Goal: Transaction & Acquisition: Obtain resource

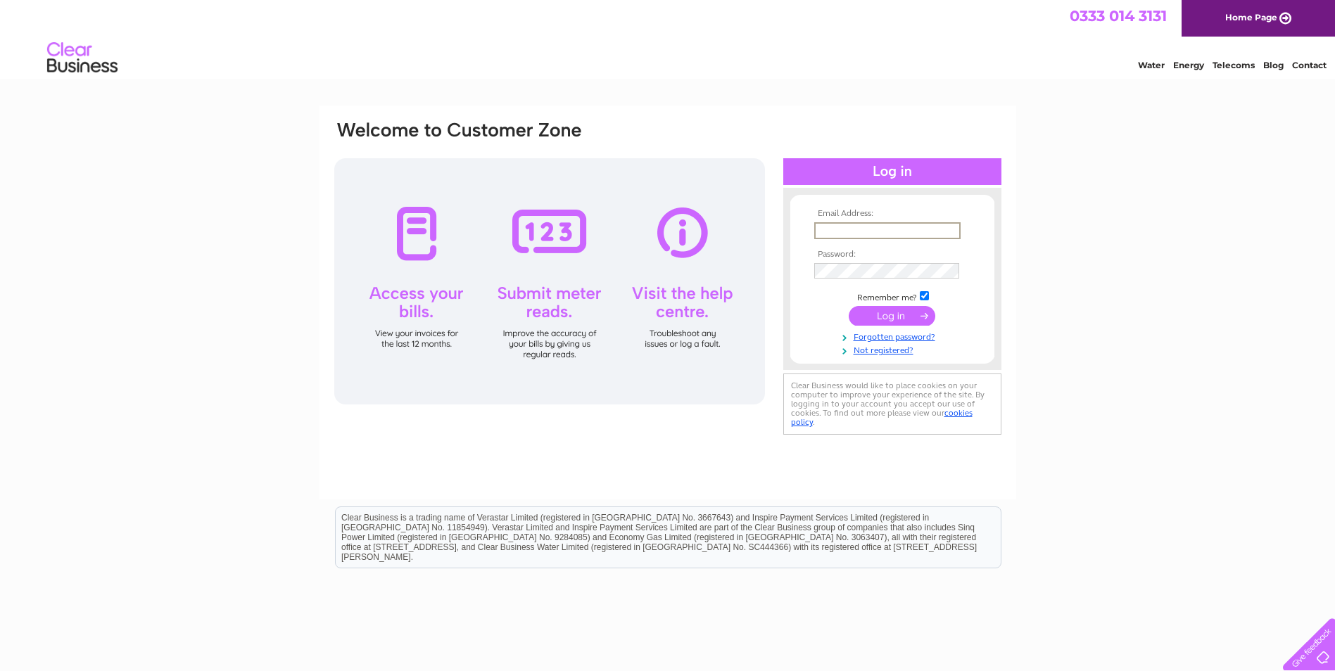
click at [835, 236] on input "text" at bounding box center [887, 230] width 146 height 17
type input "[PERSON_NAME][EMAIL_ADDRESS][PERSON_NAME][DOMAIN_NAME]"
click at [889, 317] on input "submit" at bounding box center [892, 315] width 87 height 20
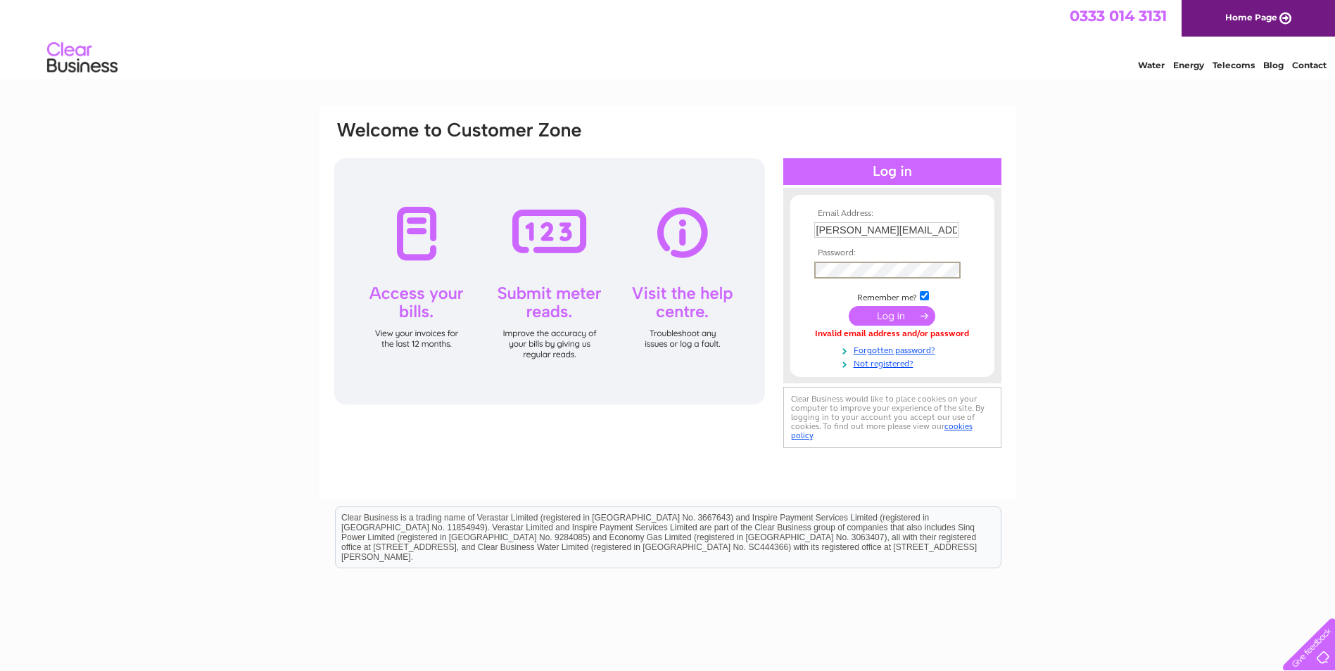
click at [915, 315] on input "submit" at bounding box center [892, 316] width 87 height 20
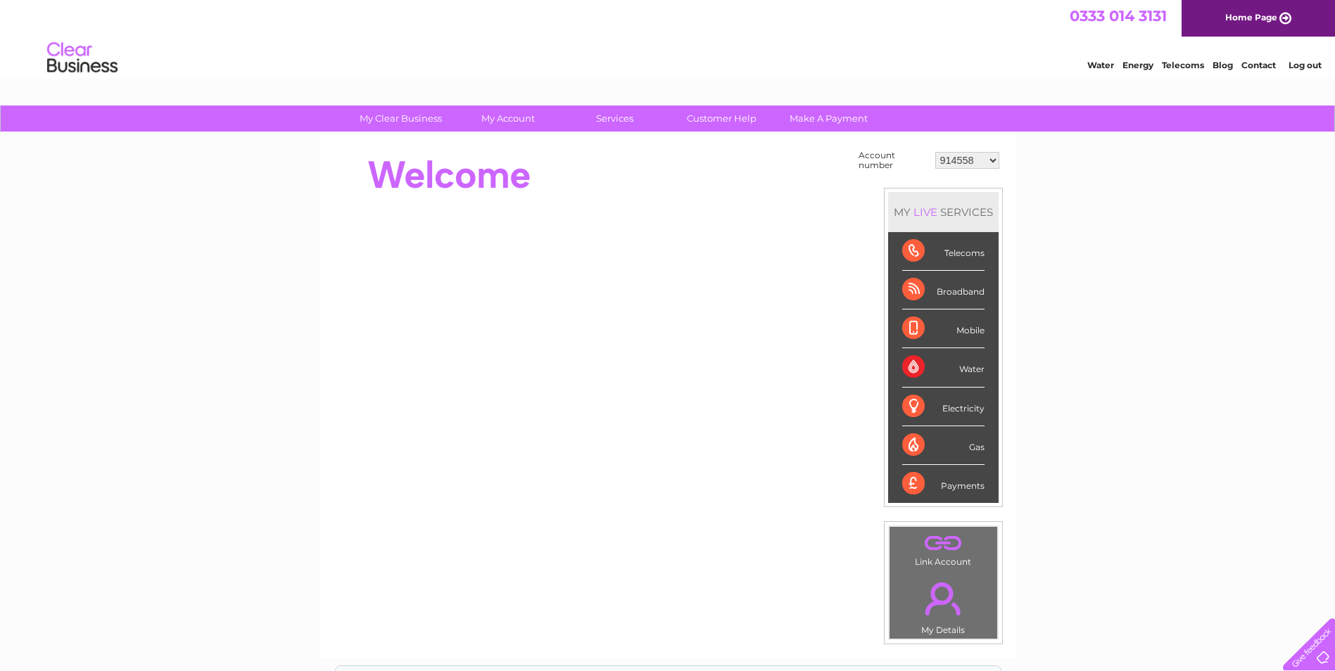
click at [980, 160] on select "914558 914559 914561 915441 915447 915453 924731 932536 939068 945372 945373 94…" at bounding box center [967, 160] width 64 height 17
drag, startPoint x: 1040, startPoint y: 219, endPoint x: 1030, endPoint y: 198, distance: 23.0
click at [1030, 198] on div "My Clear Business Login Details My Details My Preferences Link Account My Accou…" at bounding box center [667, 503] width 1335 height 794
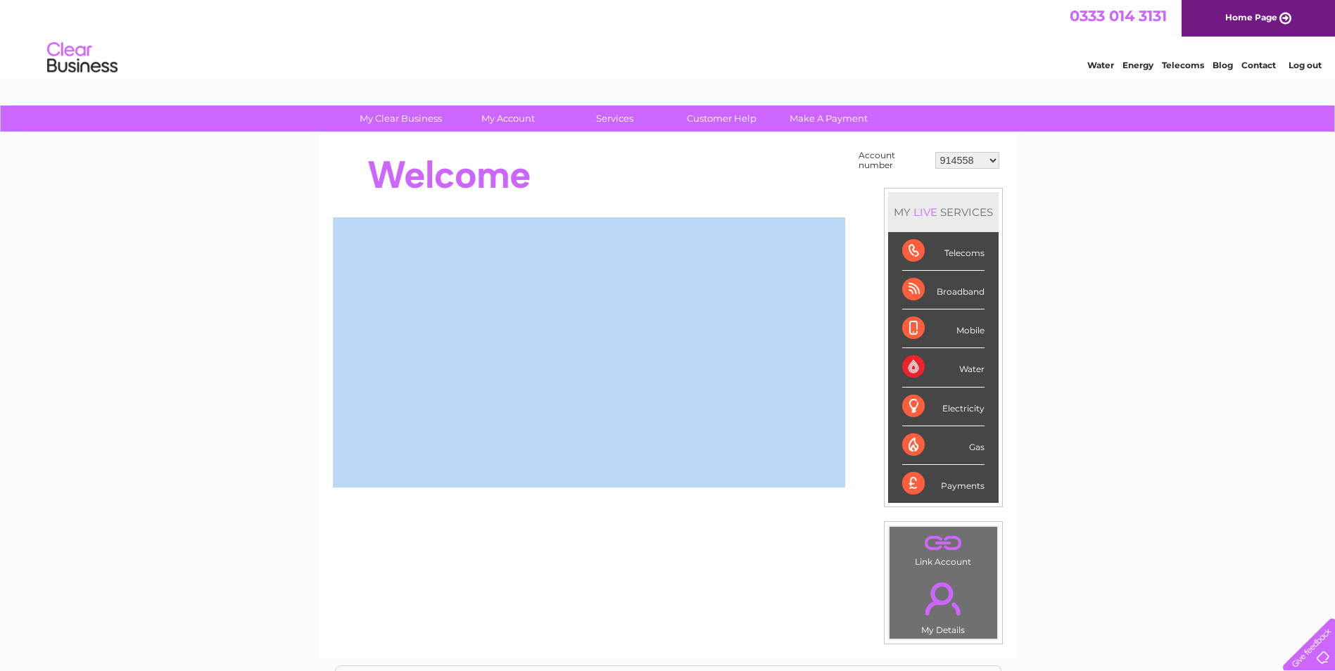
drag, startPoint x: 1030, startPoint y: 198, endPoint x: 982, endPoint y: 160, distance: 61.0
click at [982, 160] on select "914558 914559 914561 915441 915447 915453 924731 932536 939068 945372 945373 94…" at bounding box center [967, 160] width 64 height 17
click at [1080, 196] on div "My Clear Business Login Details My Details My Preferences Link Account My Accou…" at bounding box center [667, 503] width 1335 height 794
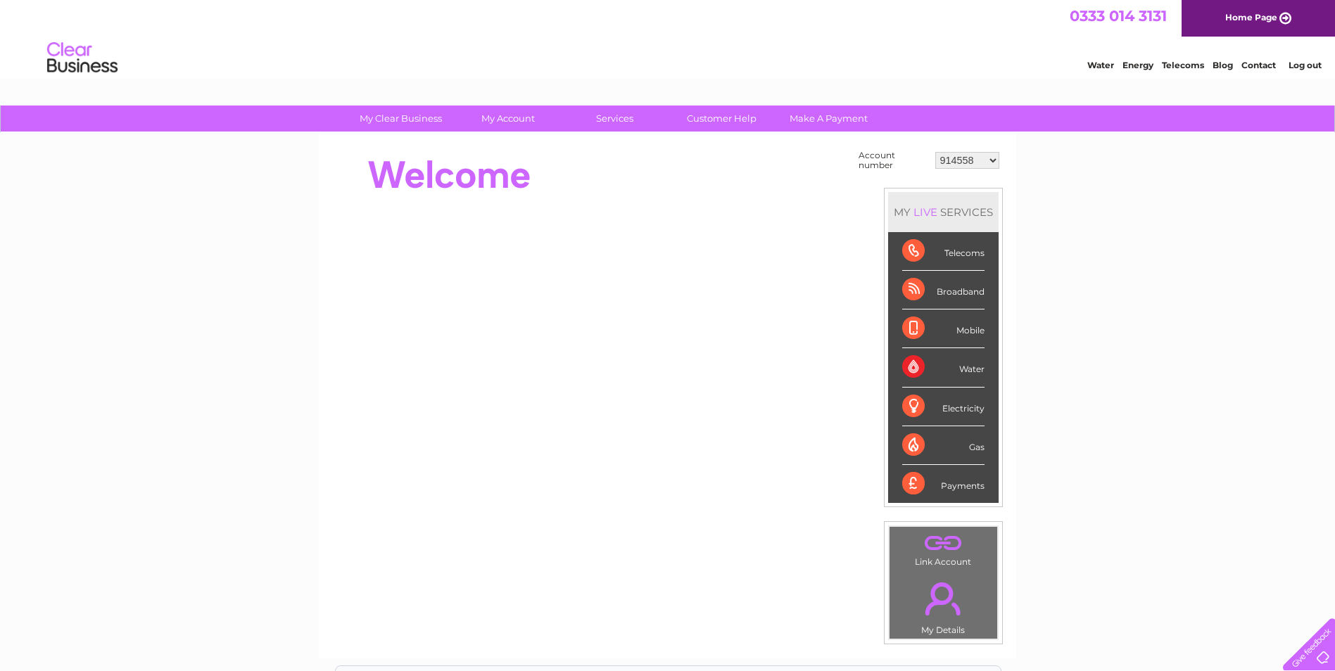
click at [980, 160] on select "914558 914559 914561 915441 915447 915453 924731 932536 939068 945372 945373 94…" at bounding box center [967, 160] width 64 height 17
click at [975, 167] on select "914558 914559 914561 915441 915447 915453 924731 932536 939068 945372 945373 94…" at bounding box center [967, 160] width 64 height 17
click at [1095, 224] on div "My Clear Business Login Details My Details My Preferences Link Account My Accou…" at bounding box center [667, 503] width 1335 height 794
click at [1198, 226] on div "My Clear Business Login Details My Details My Preferences Link Account My Accou…" at bounding box center [667, 503] width 1335 height 794
click at [997, 165] on select "914558 914559 914561 915441 915447 915453 924731 932536 939068 945372 945373 94…" at bounding box center [967, 160] width 64 height 17
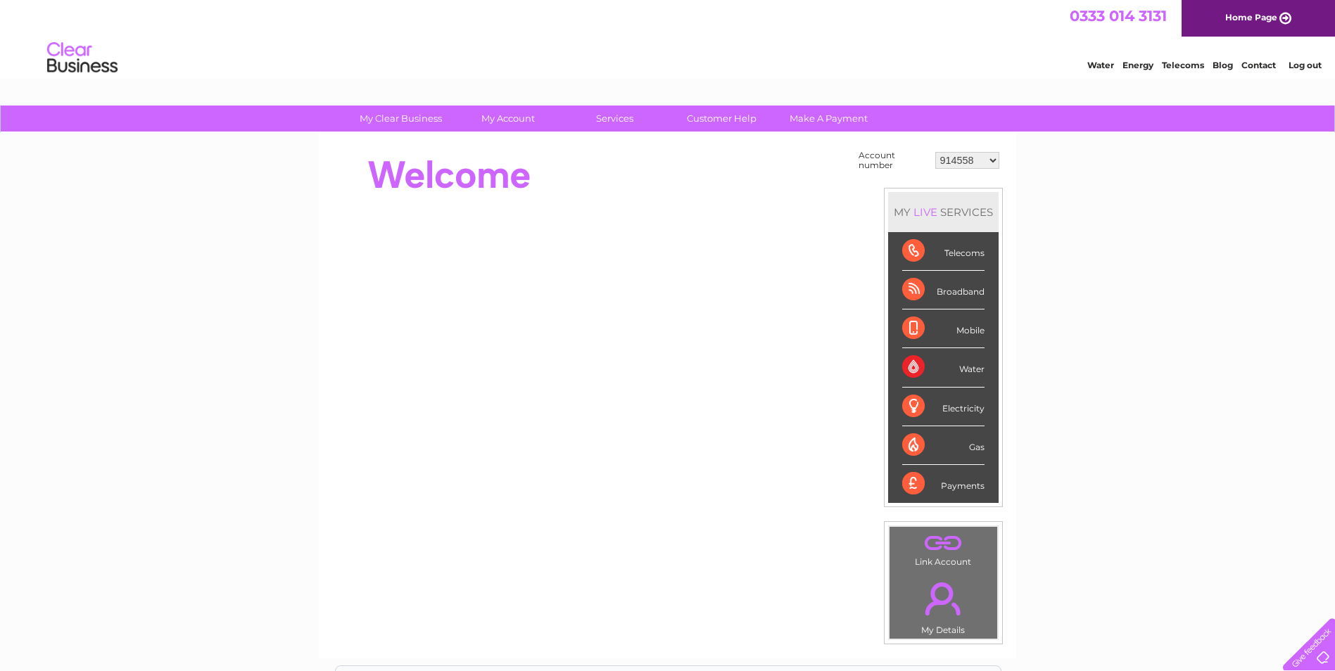
select select "986348"
click at [935, 152] on select "914558 914559 914561 915441 915447 915453 924731 932536 939068 945372 945373 94…" at bounding box center [967, 160] width 64 height 17
drag, startPoint x: 976, startPoint y: 153, endPoint x: 976, endPoint y: 164, distance: 10.6
click at [976, 156] on select "914558 914559 914561 915441 915447 915453 924731 932536 939068 945372 945373 94…" at bounding box center [967, 160] width 64 height 17
click at [990, 159] on select "914558 914559 914561 915441 915447 915453 924731 932536 939068 945372 945373 94…" at bounding box center [967, 160] width 64 height 17
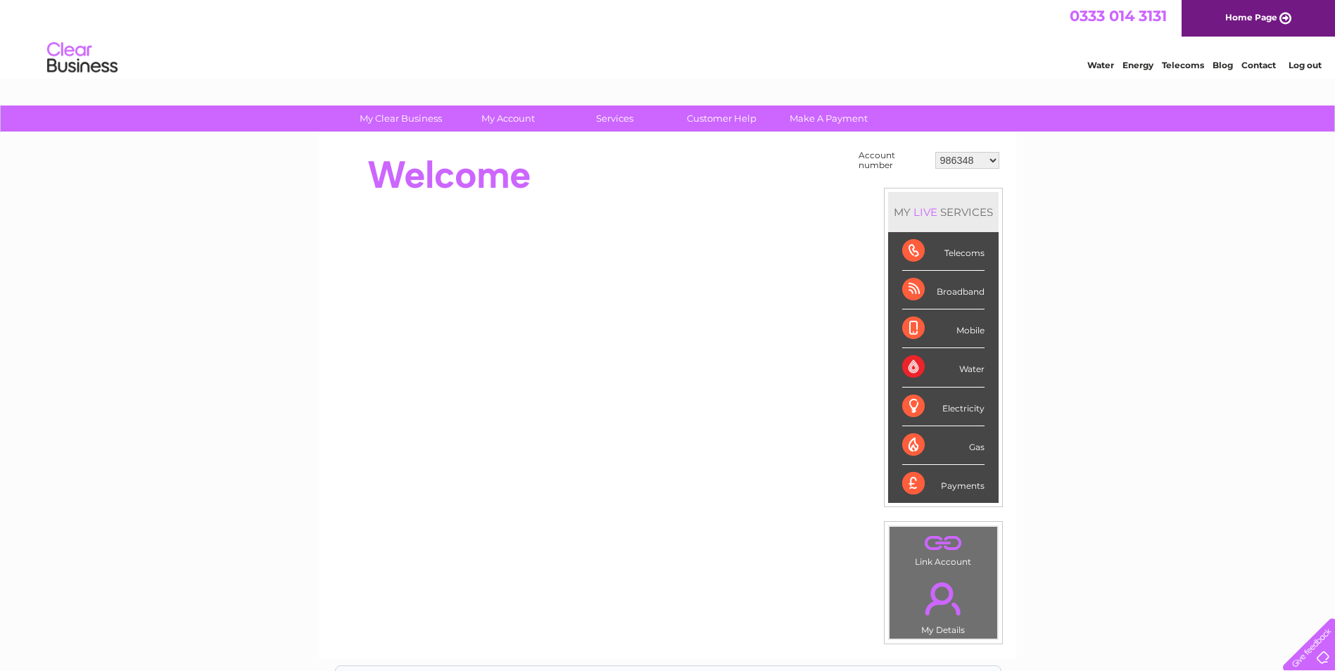
select select "30292322"
click at [935, 152] on select "914558 914559 914561 915441 915447 915453 924731 932536 939068 945372 945373 94…" at bounding box center [967, 160] width 64 height 17
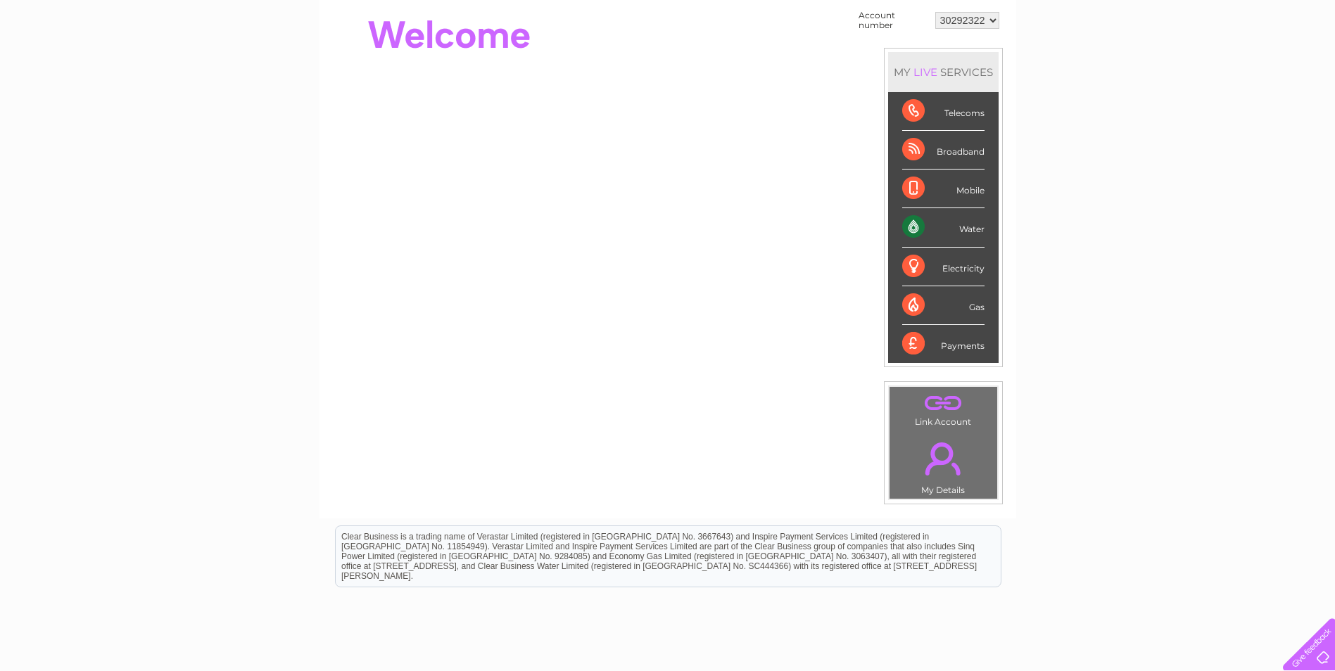
scroll to position [141, 0]
click at [932, 464] on link "." at bounding box center [943, 457] width 101 height 49
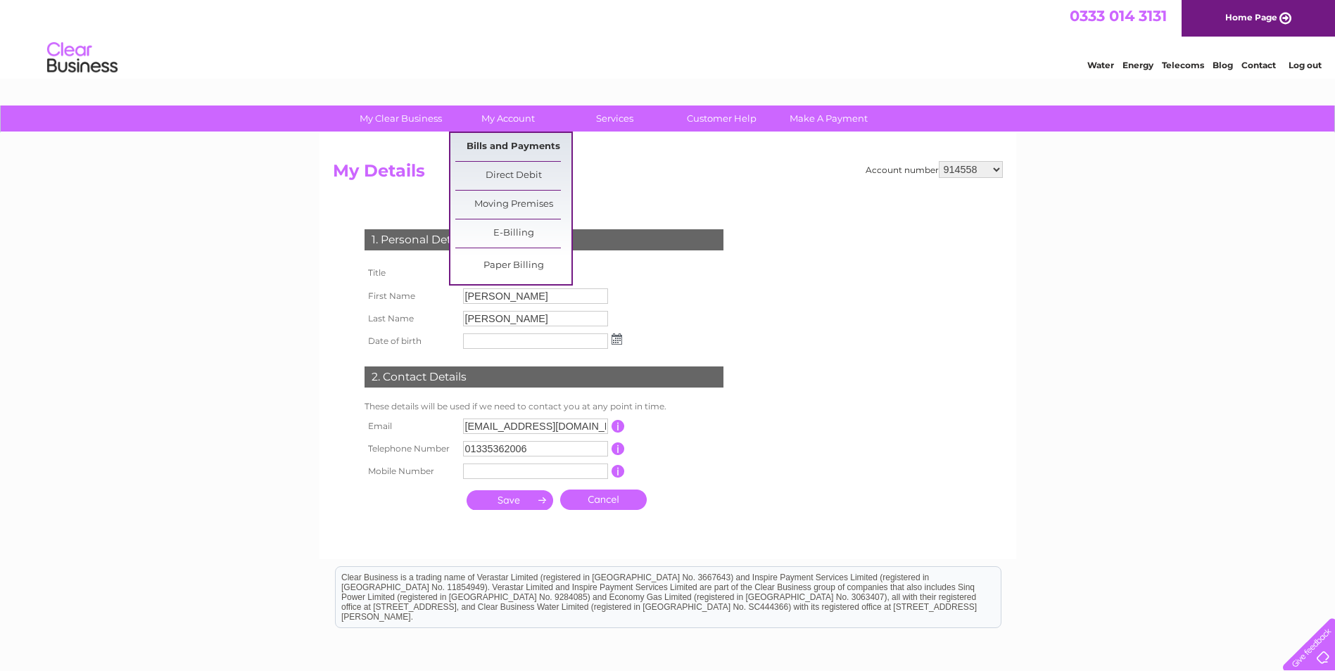
click at [500, 152] on link "Bills and Payments" at bounding box center [513, 147] width 116 height 28
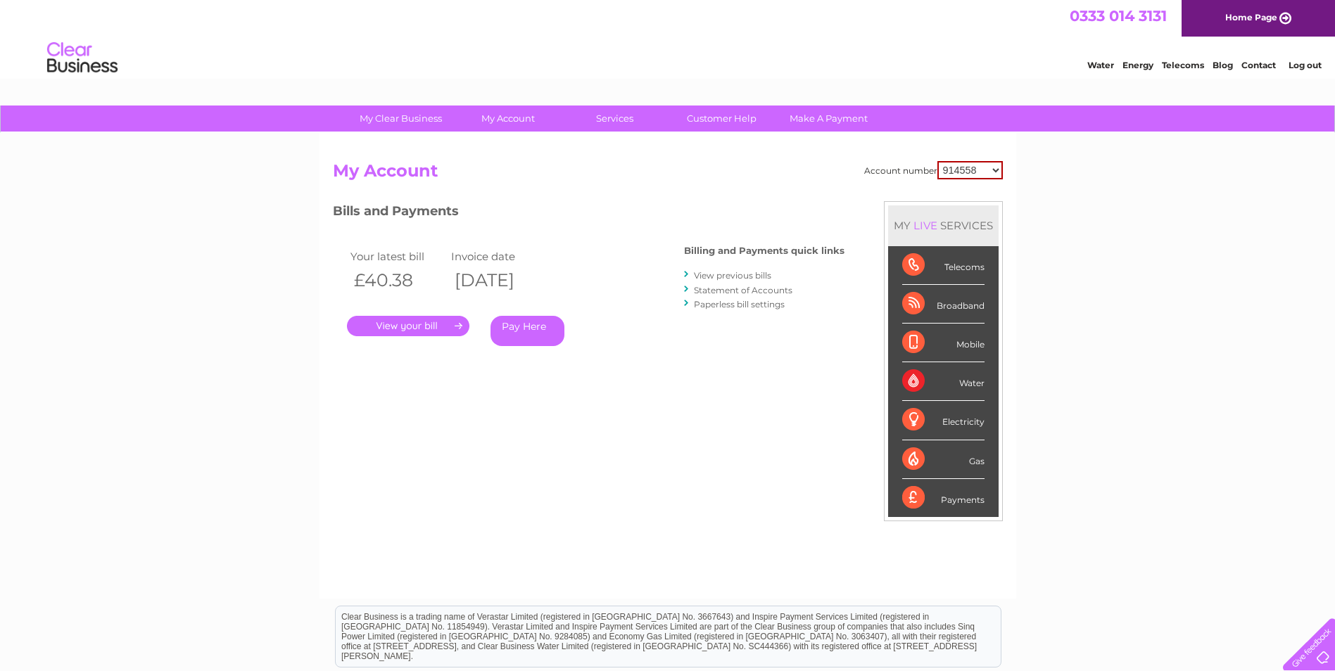
click at [985, 167] on select "914558 914559 914561 915441 915447 915453 924731 932536 939068 945372 945373 94…" at bounding box center [969, 170] width 65 height 18
select select "30292322"
click at [937, 161] on select "914558 914559 914561 915441 915447 915453 924731 932536 939068 945372 945373 94…" at bounding box center [969, 170] width 65 height 18
click at [1065, 225] on div "My Clear Business Login Details My Details My Preferences Link Account My Accou…" at bounding box center [667, 473] width 1335 height 734
click at [419, 324] on link "." at bounding box center [408, 326] width 122 height 20
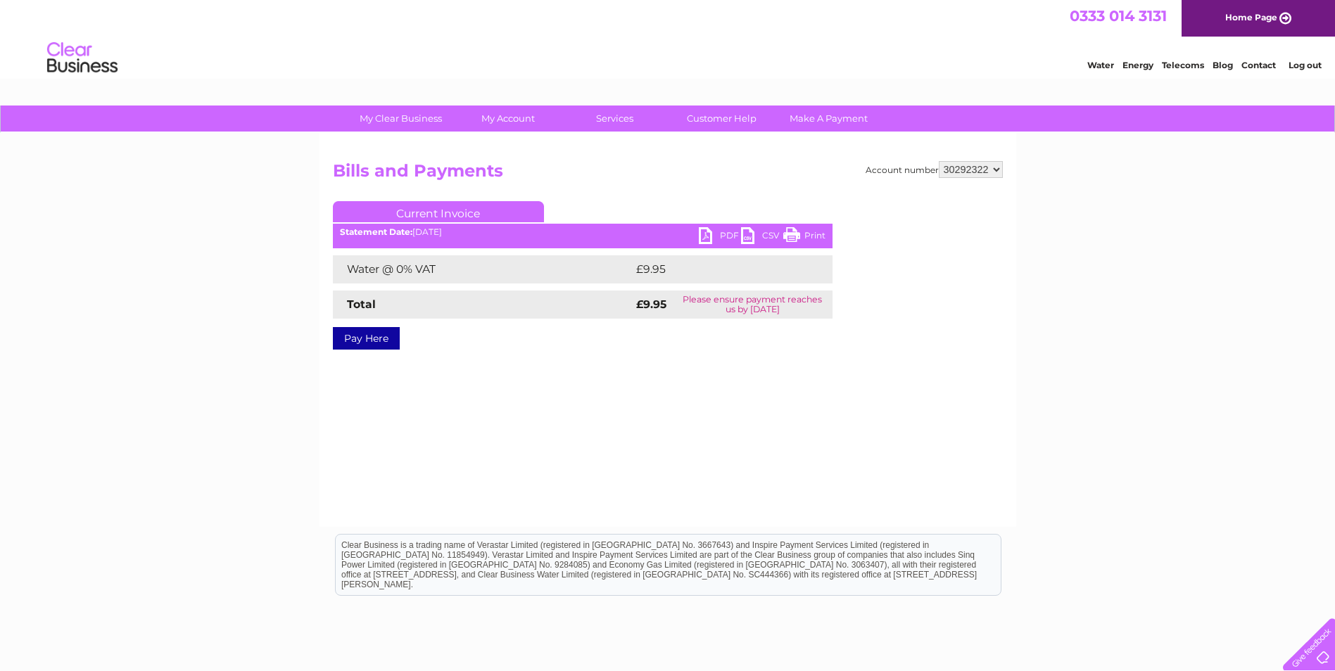
click at [709, 234] on link "PDF" at bounding box center [720, 237] width 42 height 20
click at [1102, 169] on div "My Clear Business Login Details My Details My Preferences Link Account My Accou…" at bounding box center [667, 437] width 1335 height 662
click at [990, 172] on select "914558 914559 914561 915441 915447 915453 924731 932536 939068 945372 945373 94…" at bounding box center [971, 169] width 64 height 17
click at [1020, 115] on div "My Clear Business Login Details My Details My Preferences Link Account My Accou…" at bounding box center [667, 119] width 1335 height 27
click at [991, 166] on select "914558 914559 914561 915441 915447 915453 924731 932536 939068 945372 945373 94…" at bounding box center [971, 169] width 64 height 17
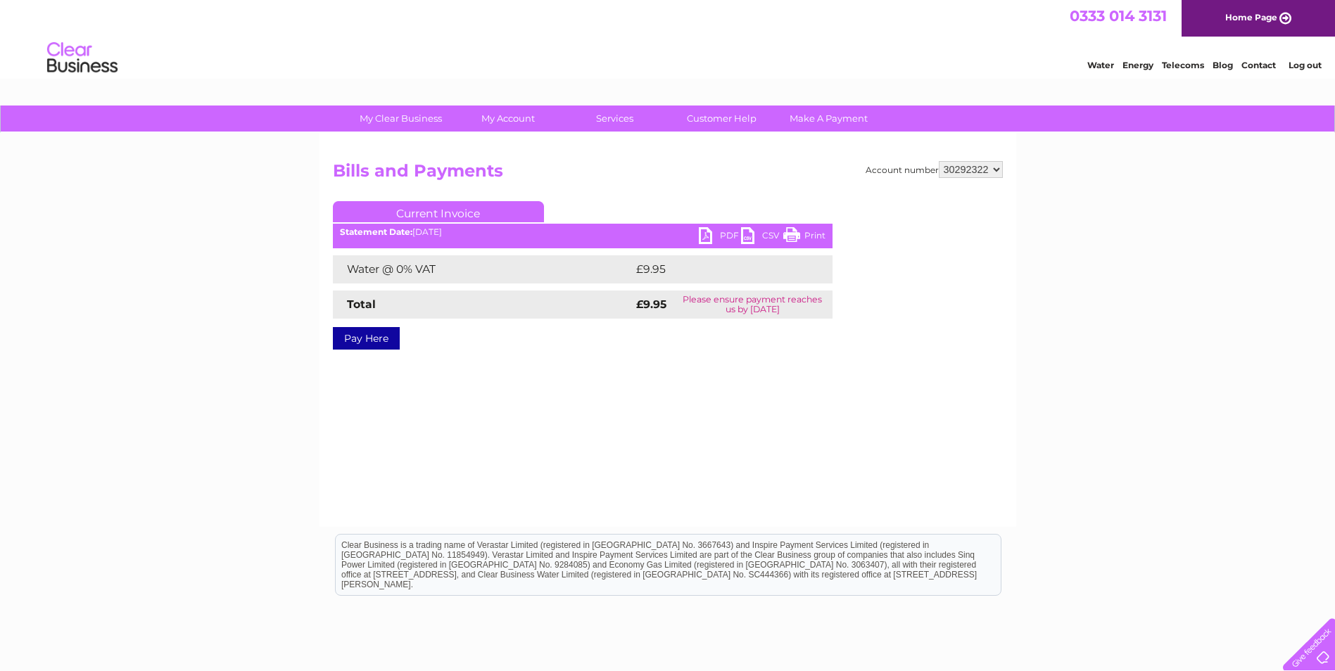
select select "30292320"
click at [939, 161] on select "914558 914559 914561 915441 915447 915453 924731 932536 939068 945372 945373 94…" at bounding box center [971, 169] width 64 height 17
click at [709, 231] on link "PDF" at bounding box center [720, 237] width 42 height 20
drag, startPoint x: 1164, startPoint y: 203, endPoint x: 1146, endPoint y: 213, distance: 20.5
click at [1160, 206] on div "My Clear Business Login Details My Details My Preferences Link Account My Accou…" at bounding box center [667, 437] width 1335 height 662
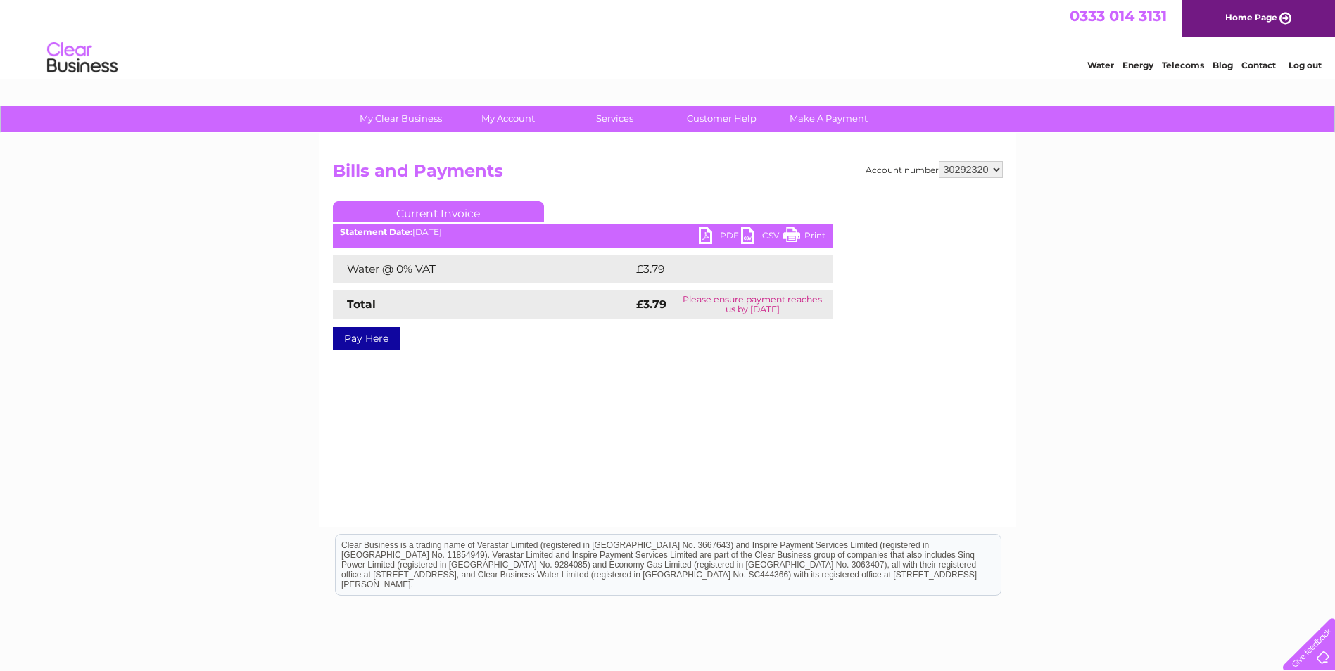
click at [963, 170] on select "914558 914559 914561 915441 915447 915453 924731 932536 939068 945372 945373 94…" at bounding box center [971, 169] width 64 height 17
select select "30292182"
click at [939, 161] on select "914558 914559 914561 915441 915447 915453 924731 932536 939068 945372 945373 94…" at bounding box center [971, 169] width 64 height 17
click at [707, 240] on link "PDF" at bounding box center [720, 237] width 42 height 20
click at [977, 174] on select "914558 914559 914561 915441 915447 915453 924731 932536 939068 945372 945373 94…" at bounding box center [971, 169] width 64 height 17
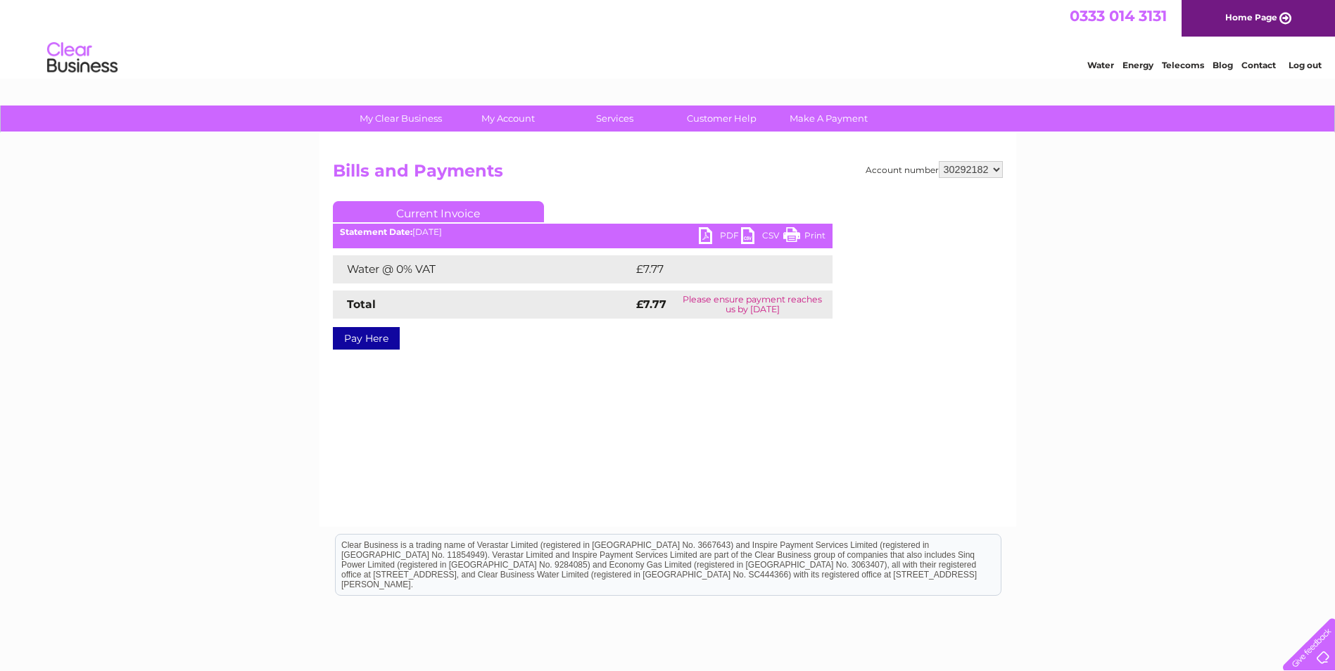
click at [962, 171] on select "914558 914559 914561 915441 915447 915453 924731 932536 939068 945372 945373 94…" at bounding box center [971, 169] width 64 height 17
select select "30292183"
click at [939, 161] on select "914558 914559 914561 915441 915447 915453 924731 932536 939068 945372 945373 94…" at bounding box center [971, 169] width 64 height 17
click at [705, 231] on link "PDF" at bounding box center [720, 237] width 42 height 20
drag, startPoint x: 1101, startPoint y: 287, endPoint x: 1052, endPoint y: 229, distance: 76.4
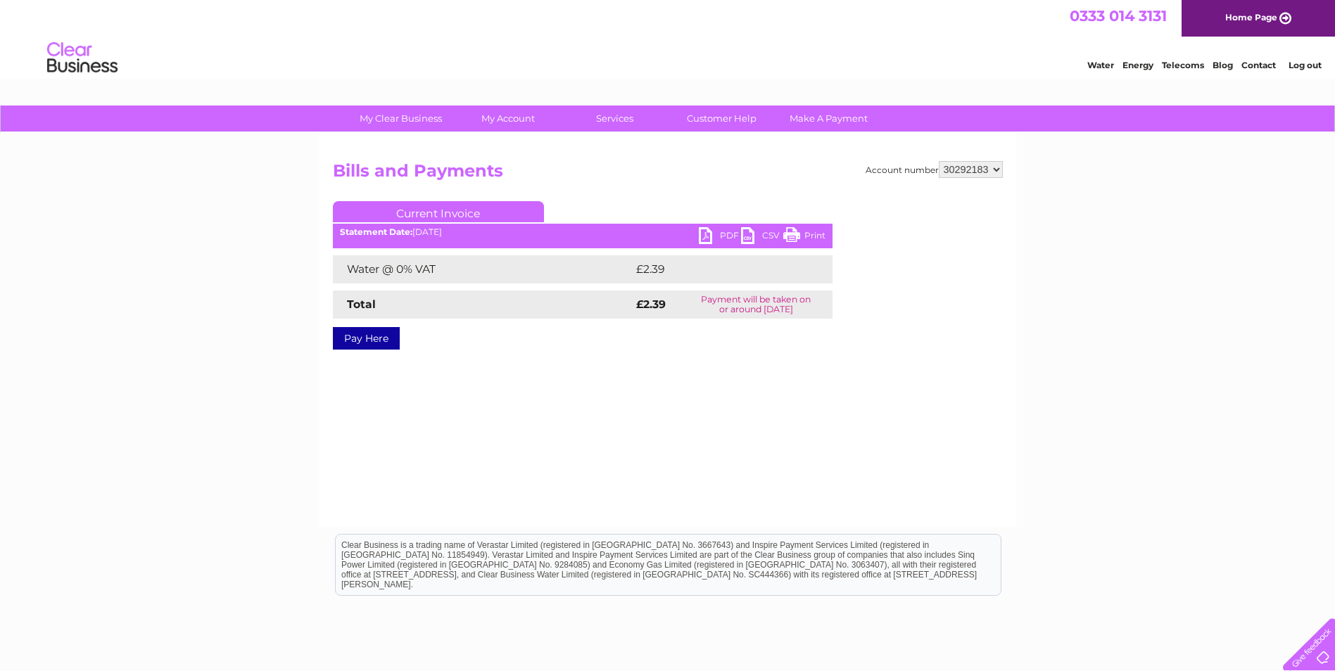
click at [1101, 287] on div "My Clear Business Login Details My Details My Preferences Link Account My Accou…" at bounding box center [667, 437] width 1335 height 662
click at [989, 169] on select "914558 914559 914561 915441 915447 915453 924731 932536 939068 945372 945373 94…" at bounding box center [971, 169] width 64 height 17
click at [1065, 393] on div "My Clear Business Login Details My Details My Preferences Link Account My Accou…" at bounding box center [667, 437] width 1335 height 662
click at [991, 174] on select "914558 914559 914561 915441 915447 915453 924731 932536 939068 945372 945373 94…" at bounding box center [971, 169] width 64 height 17
select select "914559"
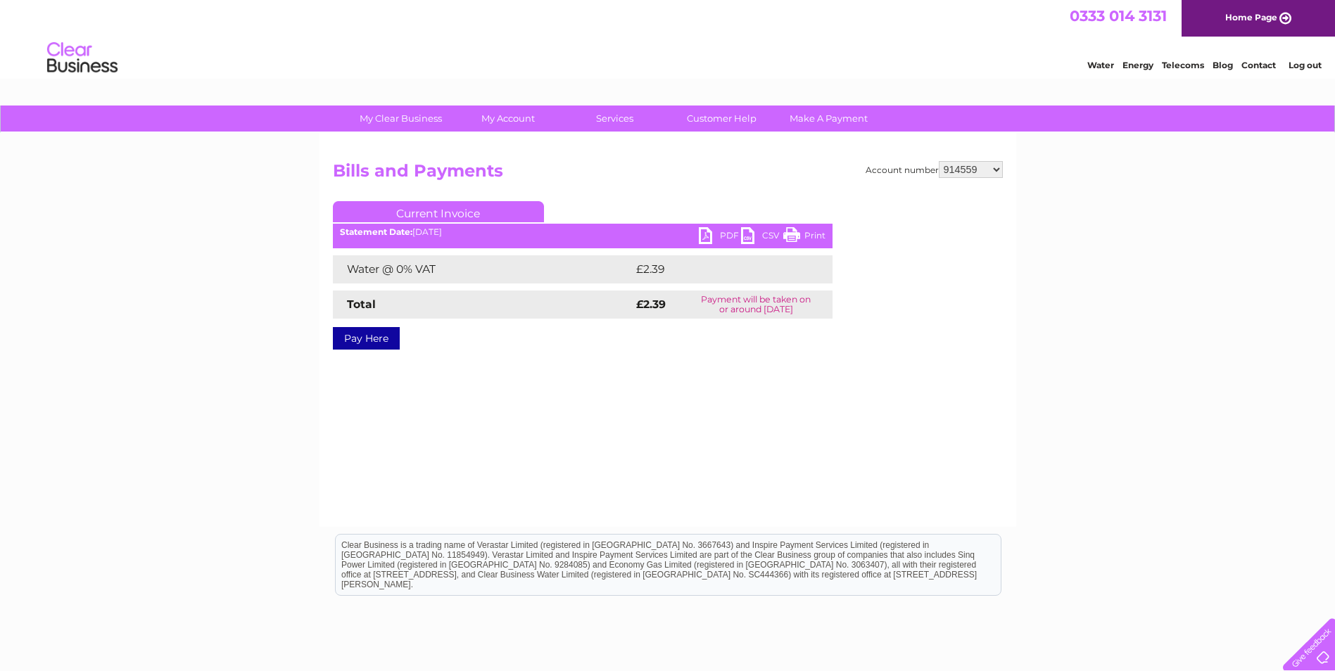
click at [939, 161] on select "914558 914559 914561 915441 915447 915453 924731 932536 939068 945372 945373 94…" at bounding box center [971, 169] width 64 height 17
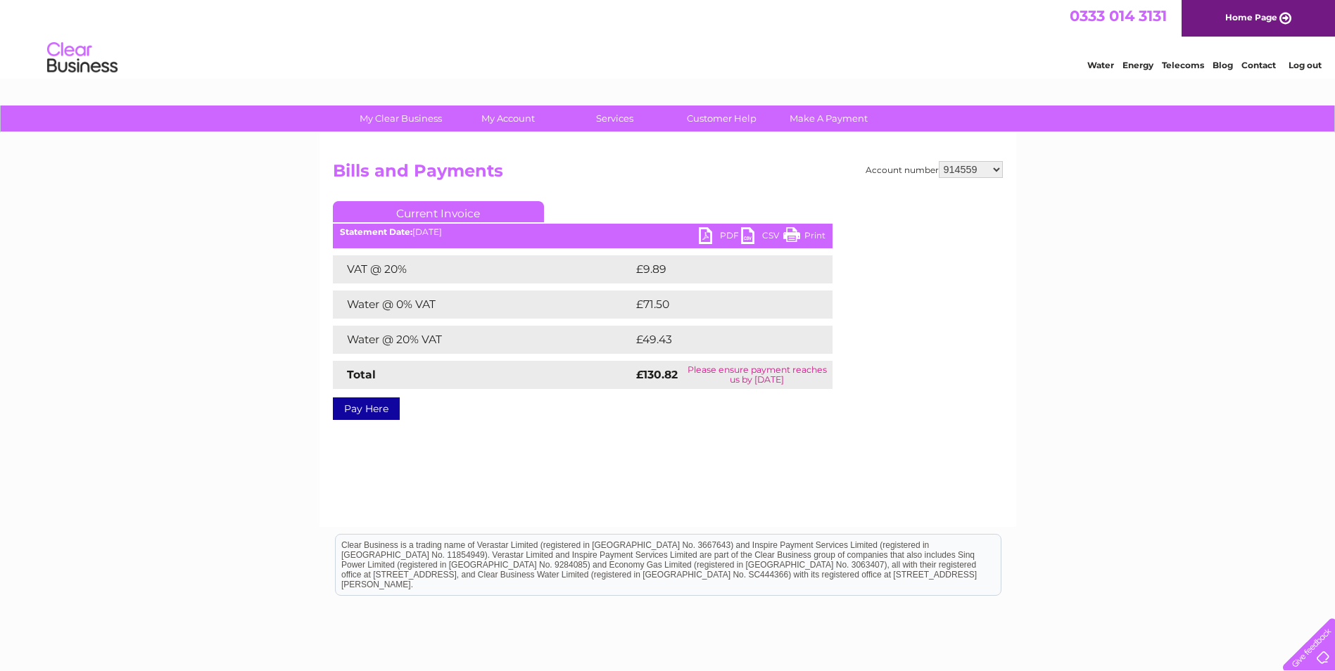
click at [702, 229] on link "PDF" at bounding box center [720, 237] width 42 height 20
click at [963, 163] on select "914558 914559 914561 915441 915447 915453 924731 932536 939068 945372 945373 94…" at bounding box center [971, 169] width 64 height 17
click at [1051, 421] on div "My Clear Business Login Details My Details My Preferences Link Account My Accou…" at bounding box center [667, 437] width 1335 height 662
